Goal: Check status: Check status

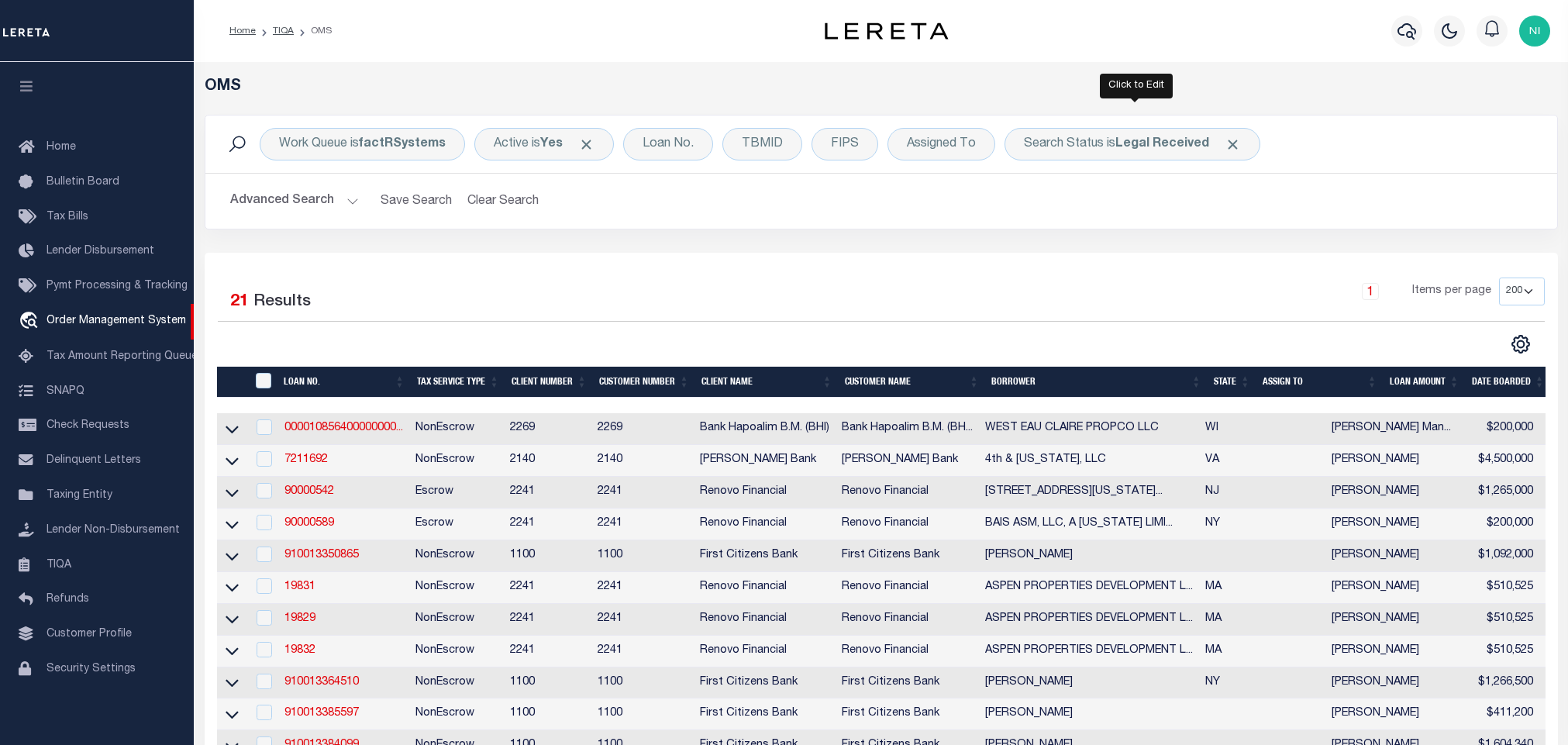
select select "200"
click at [1184, 156] on div "Search Status is Legal Received" at bounding box center [1132, 144] width 256 height 33
select select "RD"
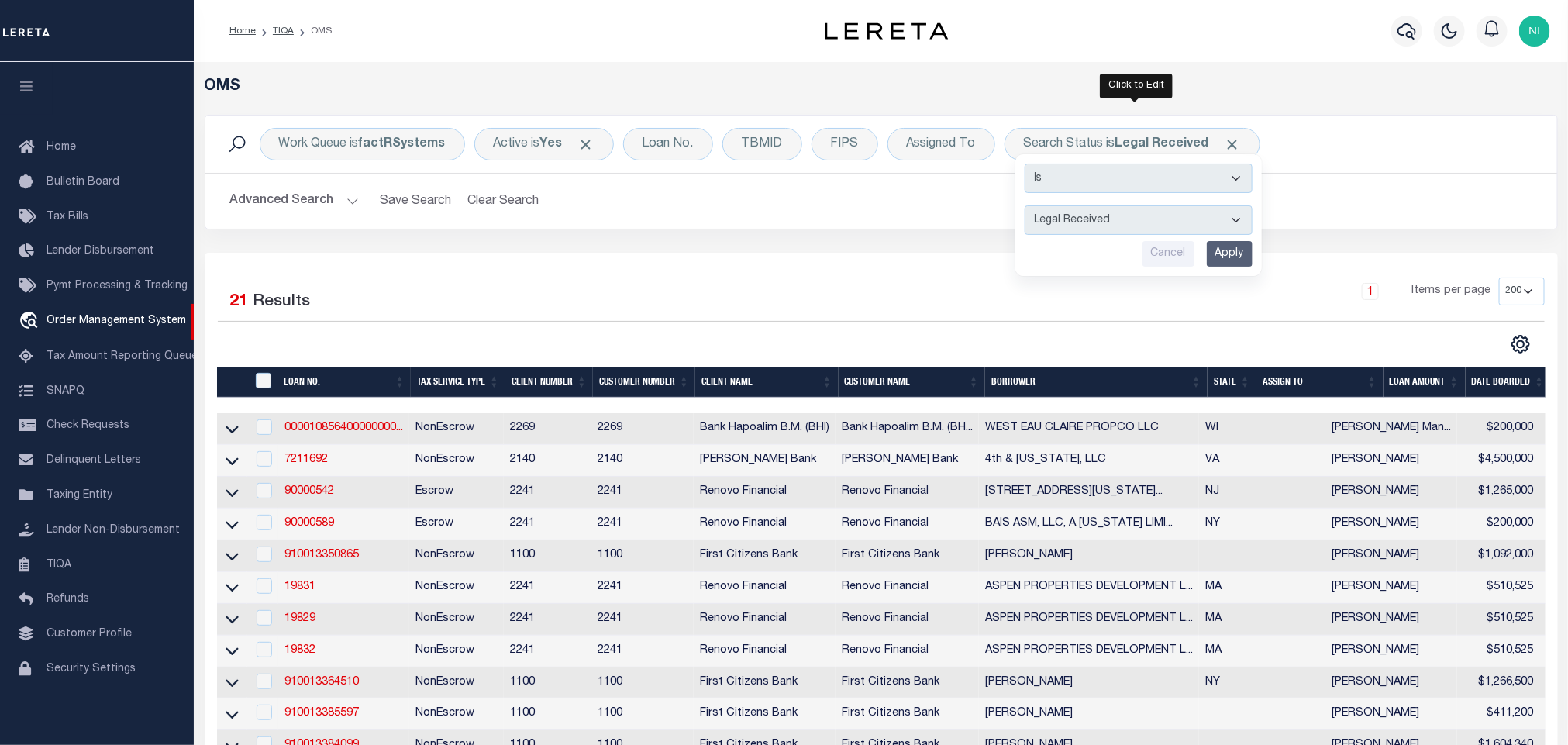
click at [1248, 251] on input "Apply" at bounding box center [1229, 253] width 45 height 26
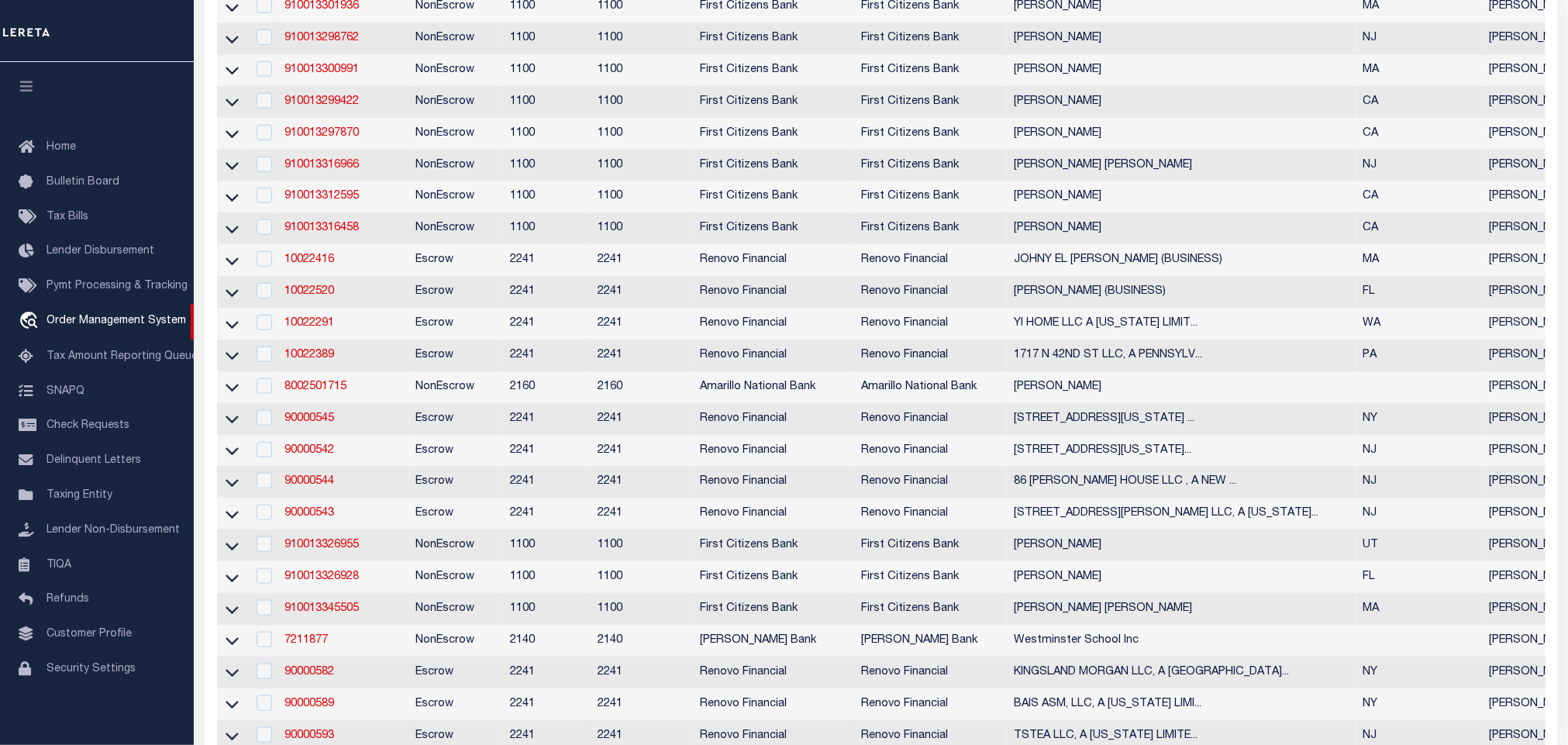
scroll to position [0, 0]
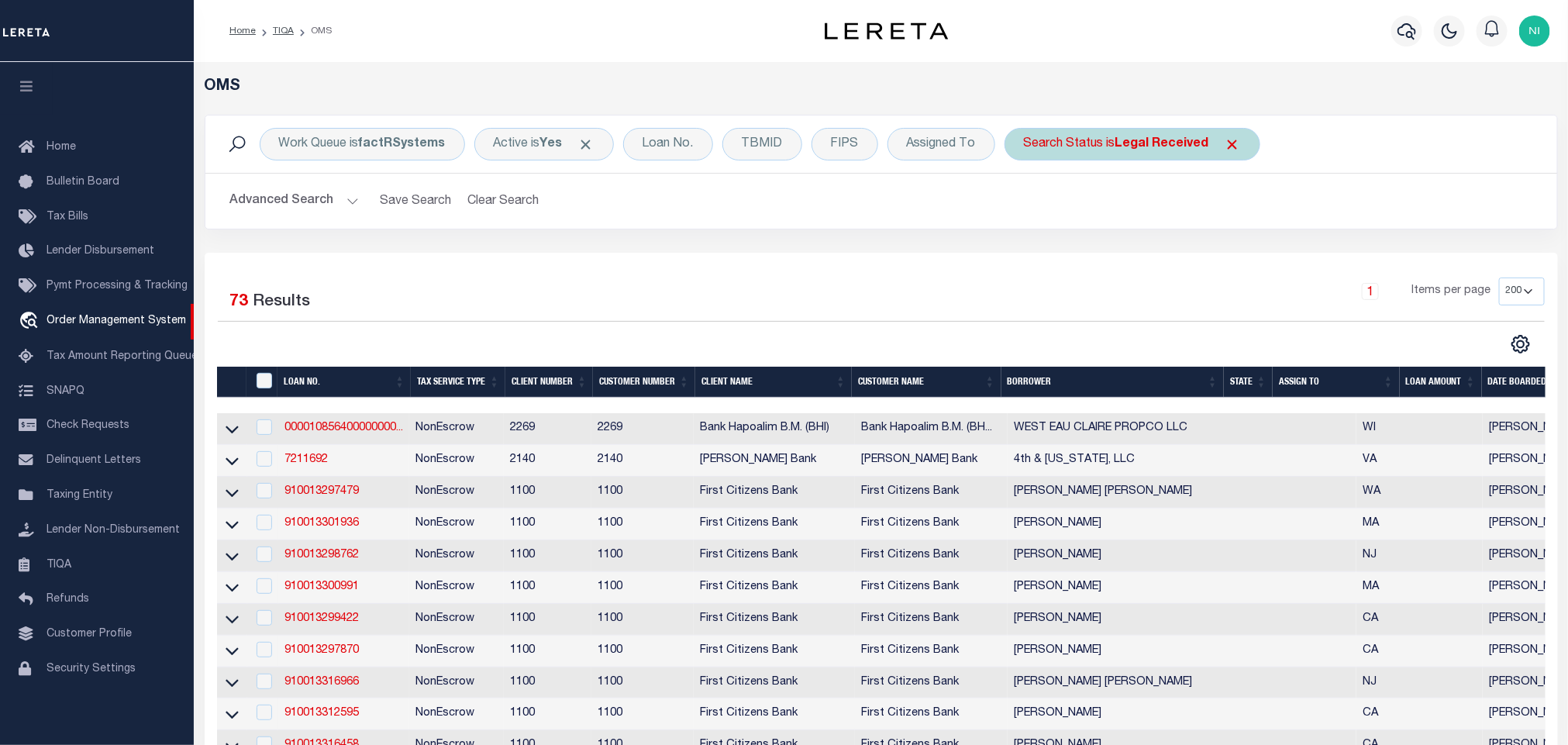
click at [1116, 149] on div "Search Status is Legal Received" at bounding box center [1132, 144] width 256 height 33
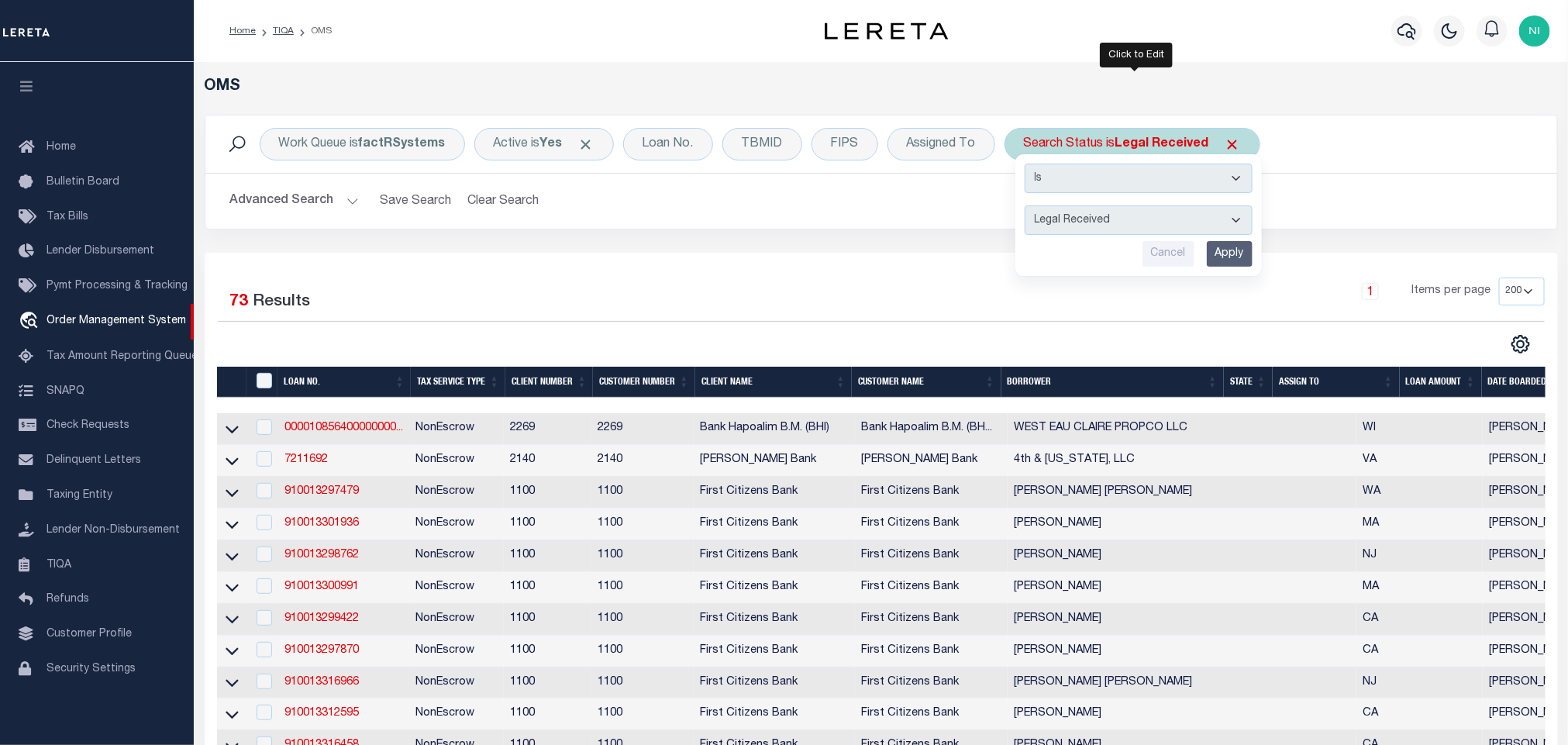
click at [1117, 231] on select "Automated Search Bad Parcel Complete Duplicate Parcel High Dollar Reporting In …" at bounding box center [1138, 219] width 228 height 30
select select "IP"
click at [1028, 207] on select "Automated Search Bad Parcel Complete Duplicate Parcel High Dollar Reporting In …" at bounding box center [1138, 219] width 228 height 30
click at [1243, 252] on input "Apply" at bounding box center [1229, 253] width 45 height 26
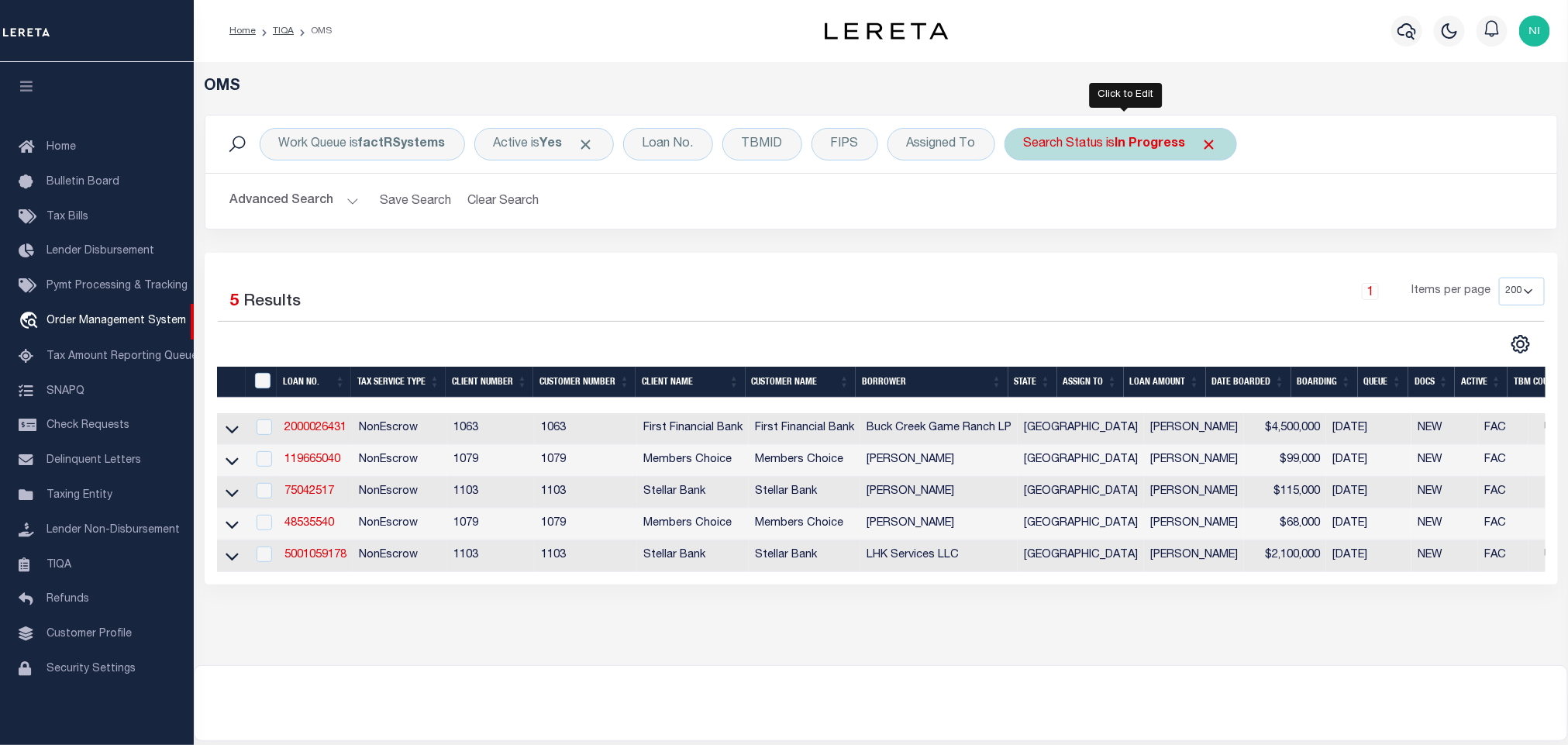
click at [1142, 140] on b "In Progress" at bounding box center [1150, 143] width 70 height 13
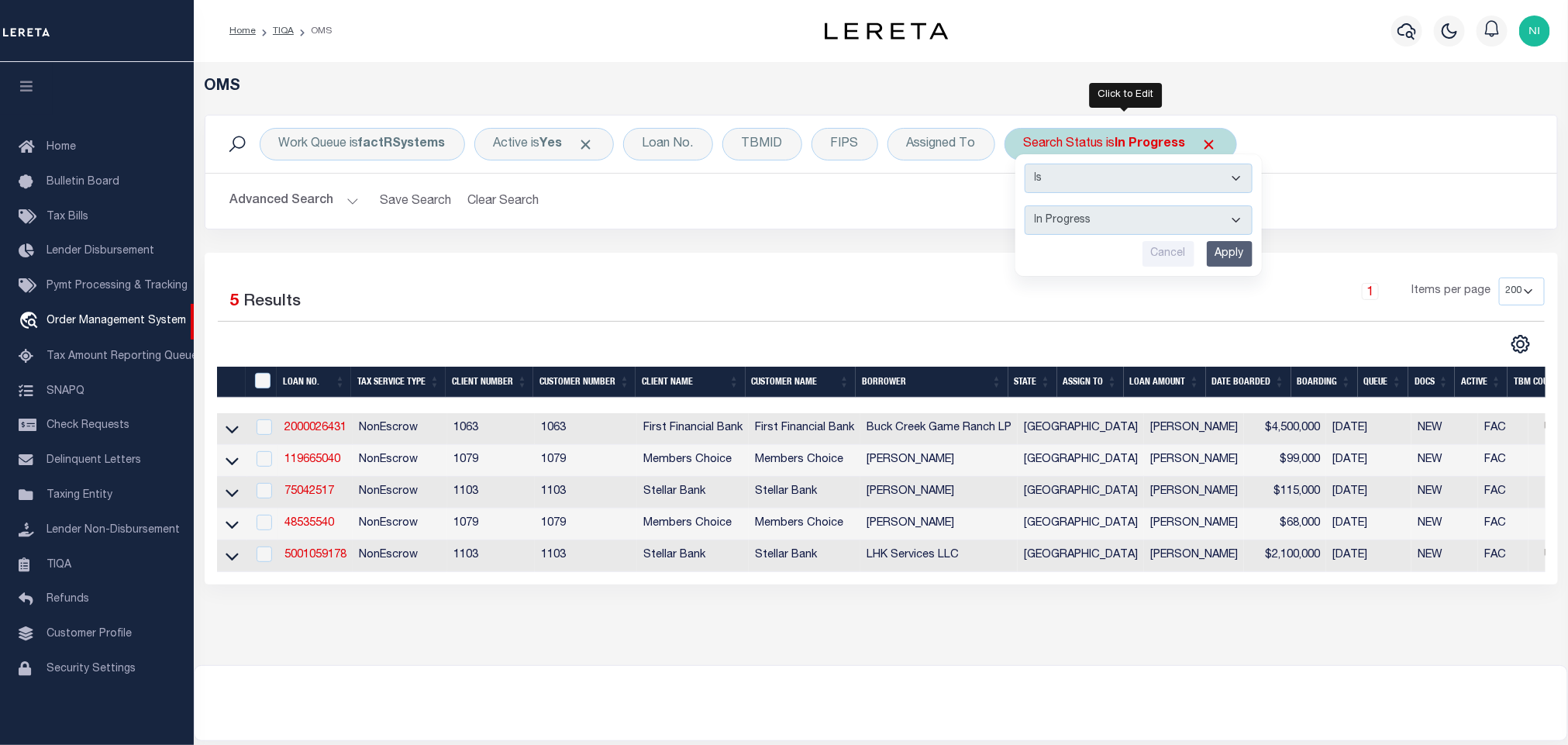
click at [1118, 230] on select "Automated Search Bad Parcel Complete Duplicate Parcel High Dollar Reporting In …" at bounding box center [1138, 219] width 228 height 30
select select "RD"
click at [1028, 207] on select "Automated Search Bad Parcel Complete Duplicate Parcel High Dollar Reporting In …" at bounding box center [1138, 219] width 228 height 30
click at [1233, 252] on input "Apply" at bounding box center [1229, 253] width 45 height 26
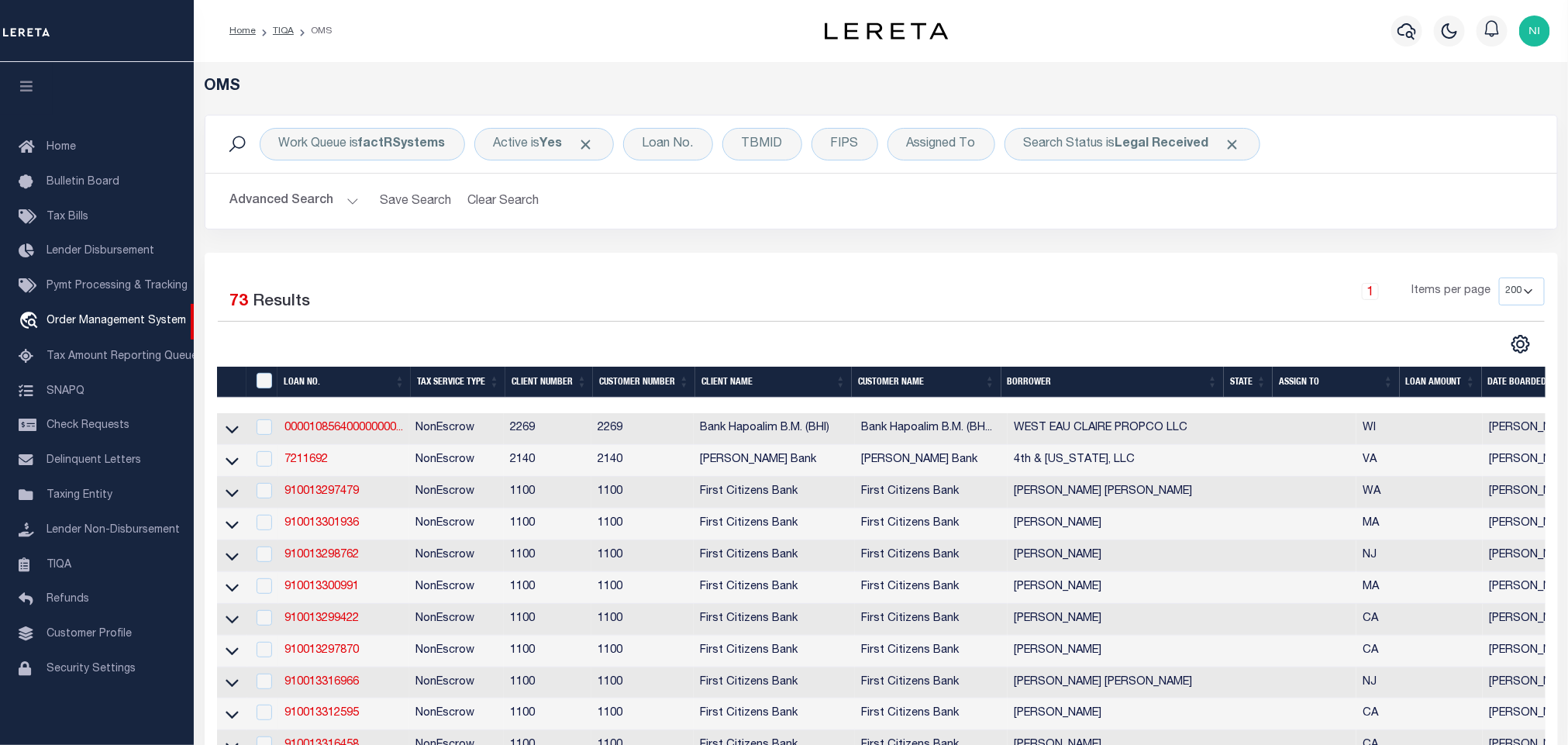
click at [1177, 156] on div "Search Status is Legal Received" at bounding box center [1132, 144] width 256 height 33
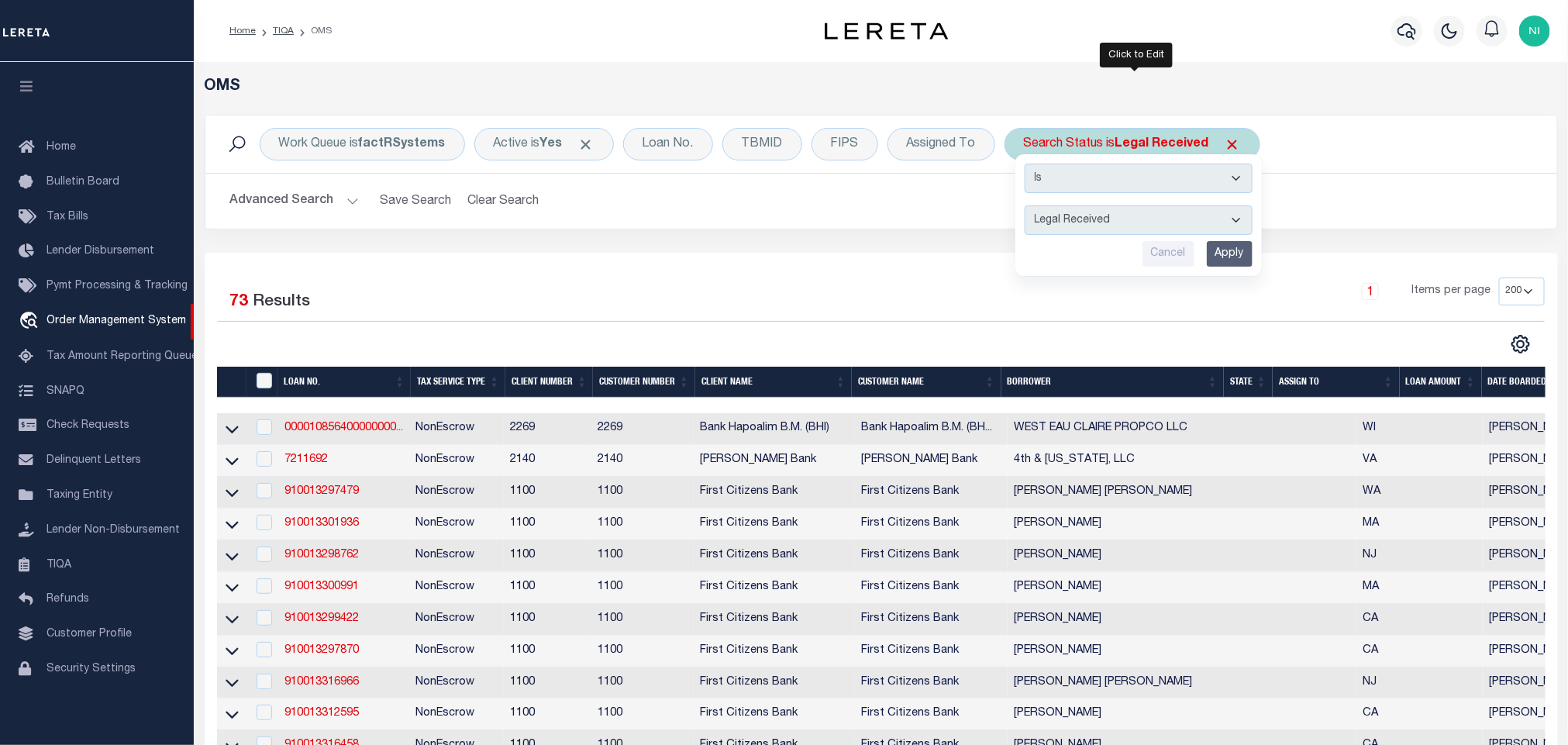
click at [1175, 220] on select "Automated Search Bad Parcel Complete Duplicate Parcel High Dollar Reporting In …" at bounding box center [1138, 219] width 228 height 30
select select "QC"
click at [1028, 207] on select "Automated Search Bad Parcel Complete Duplicate Parcel High Dollar Reporting In …" at bounding box center [1138, 219] width 228 height 30
click at [1219, 252] on input "Apply" at bounding box center [1229, 253] width 45 height 26
